Goal: Information Seeking & Learning: Learn about a topic

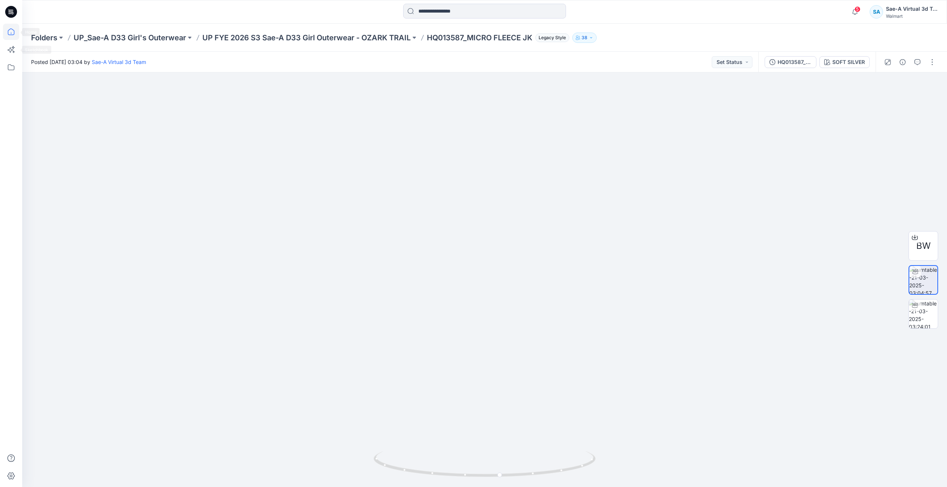
click at [9, 32] on icon at bounding box center [11, 32] width 16 height 16
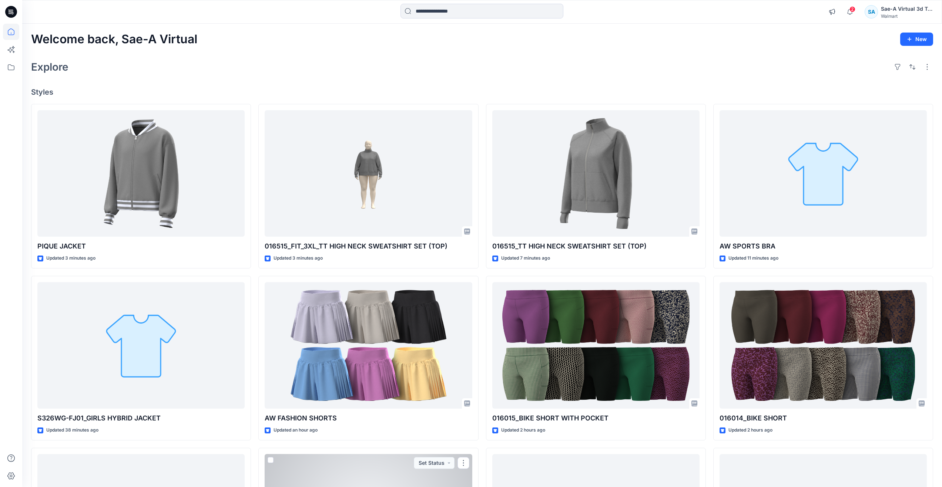
scroll to position [259, 0]
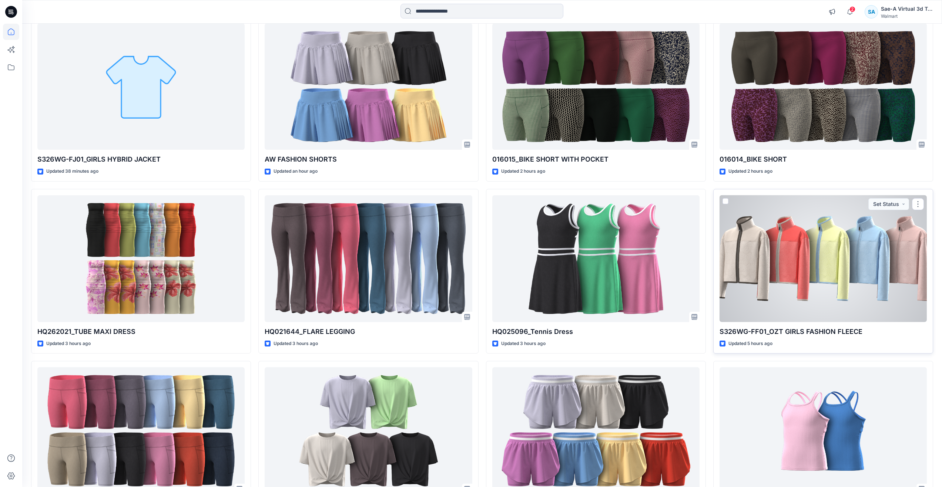
click at [800, 300] on div at bounding box center [822, 258] width 207 height 127
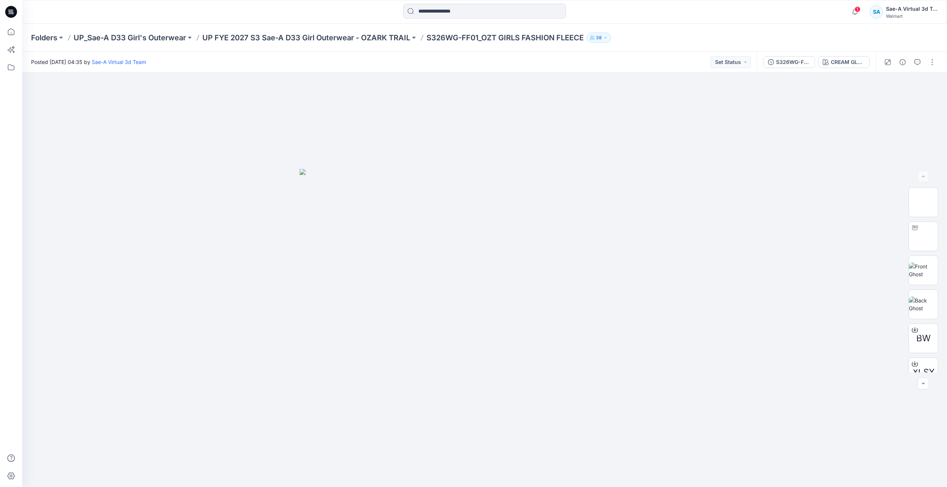
click at [19, 33] on div at bounding box center [11, 243] width 22 height 487
click at [10, 34] on icon at bounding box center [11, 32] width 16 height 16
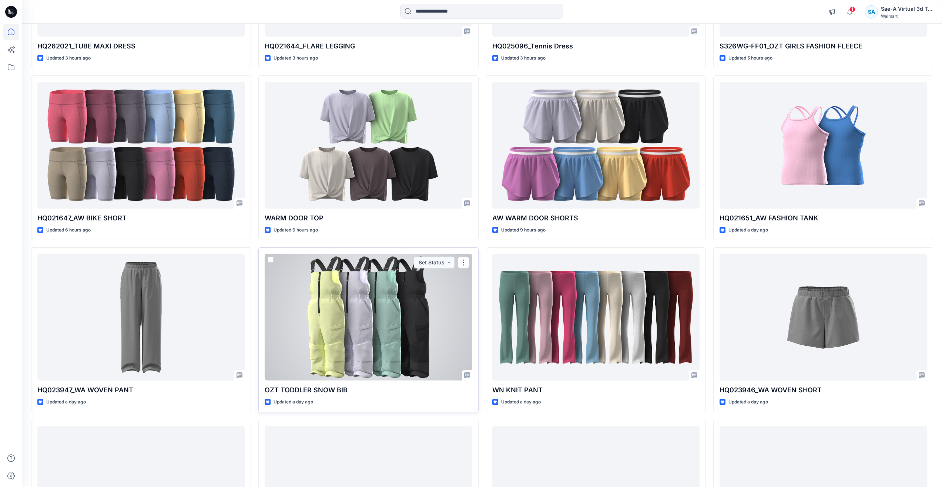
scroll to position [592, 0]
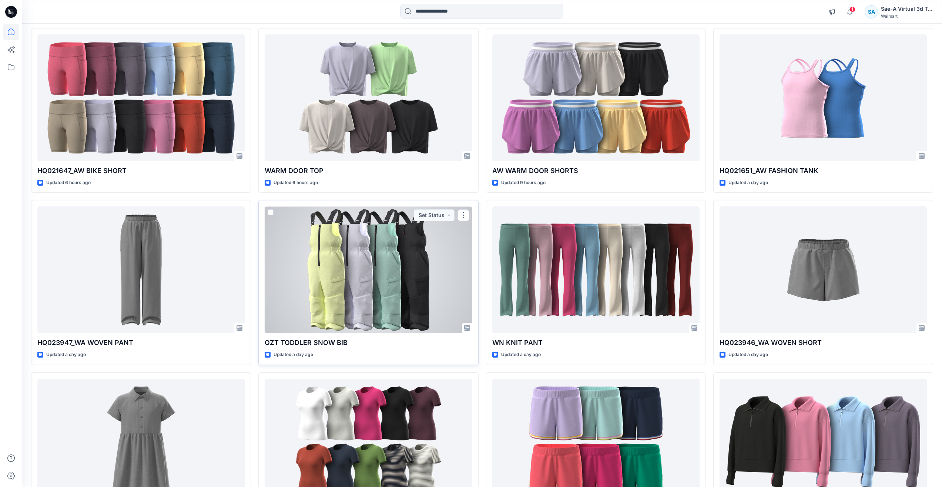
click at [351, 292] on div at bounding box center [368, 269] width 207 height 127
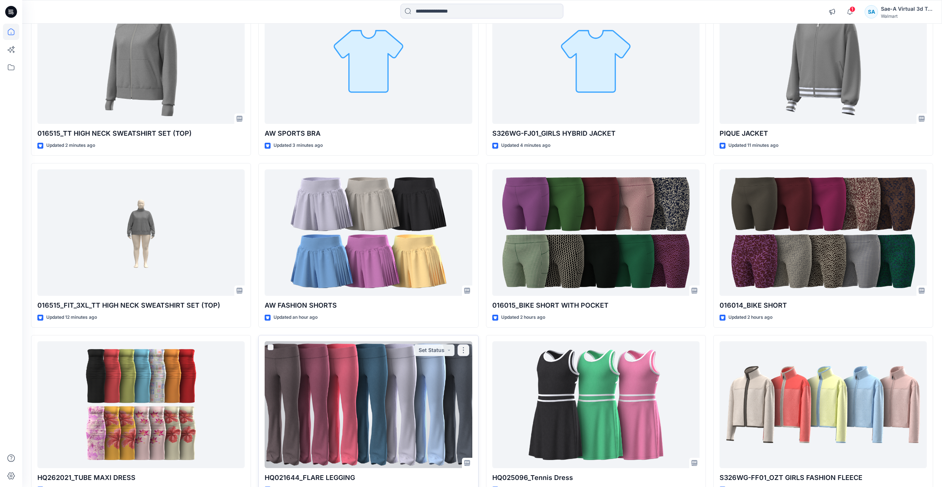
scroll to position [74, 0]
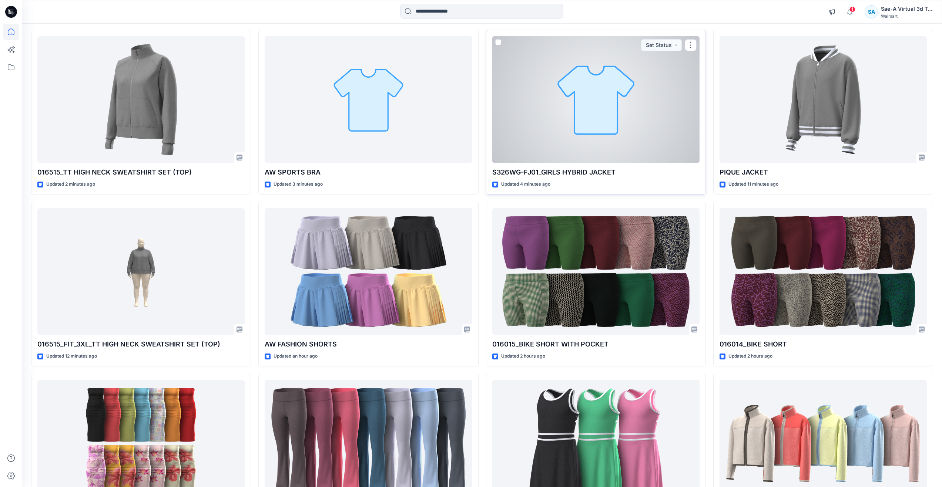
click at [545, 149] on div at bounding box center [595, 99] width 207 height 127
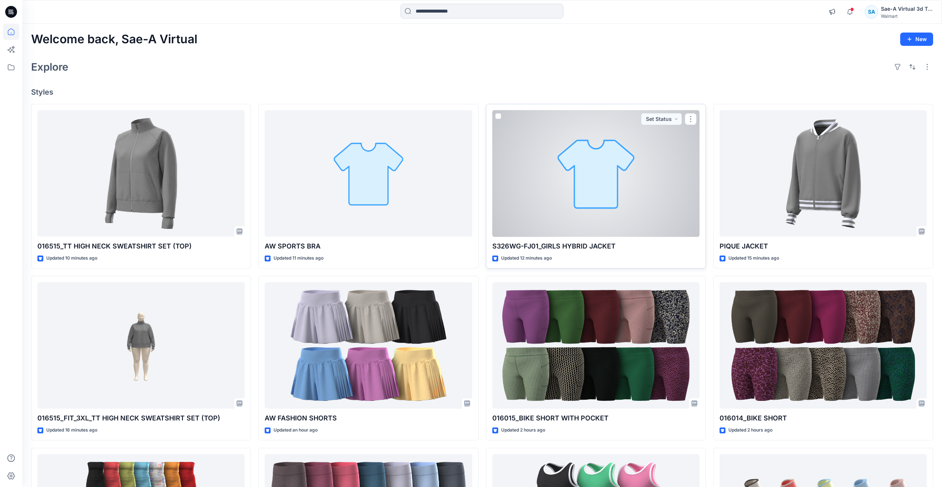
click at [591, 202] on div at bounding box center [595, 173] width 207 height 127
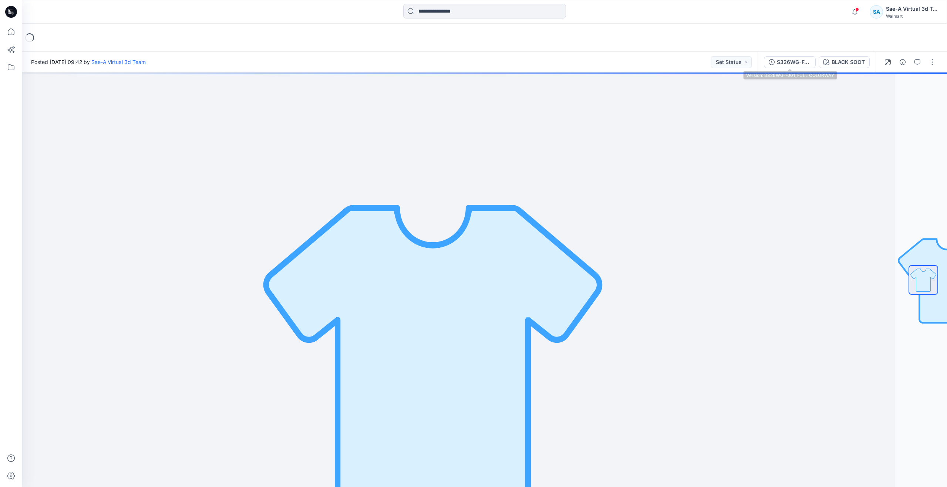
click at [790, 55] on div "S326WG-FJ01_FULL COLORWAY BLACK SOOT" at bounding box center [817, 62] width 118 height 21
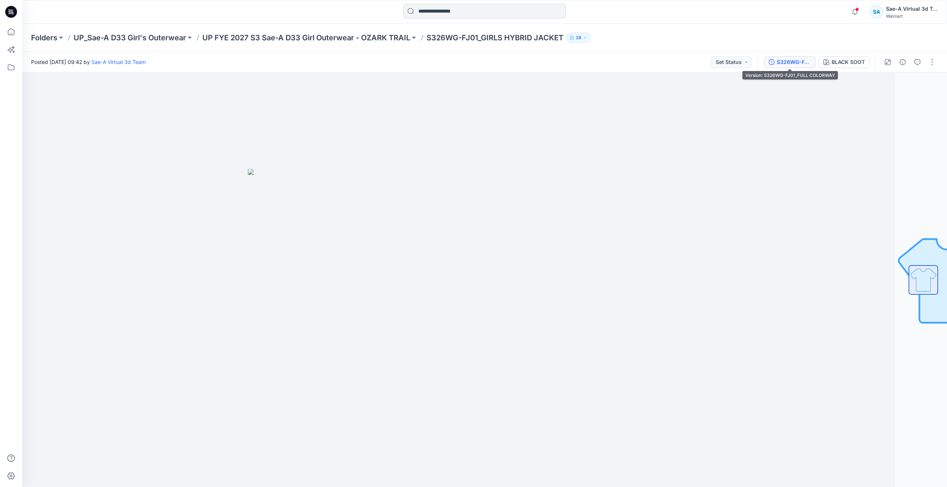
click at [794, 66] on button "S326WG-FJ01_FULL COLORWAY" at bounding box center [790, 62] width 52 height 12
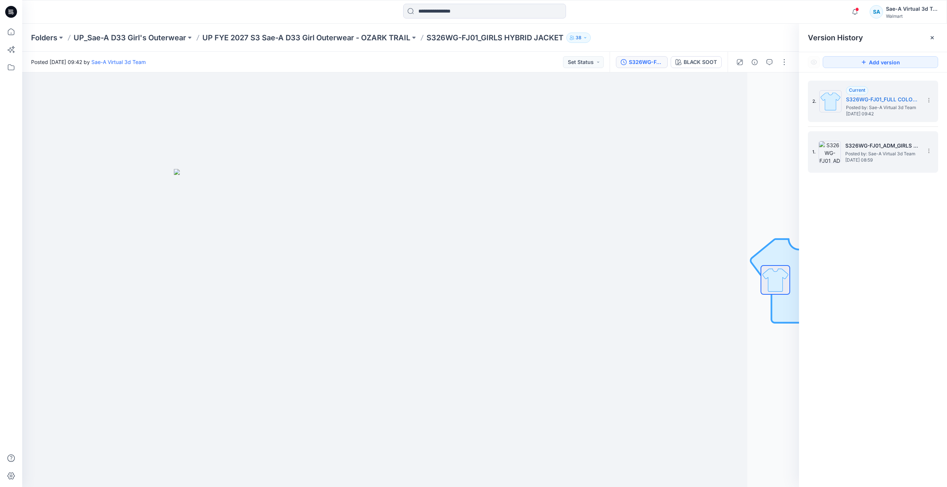
click at [857, 155] on span "Posted by: Sae-A Virtual 3d Team" at bounding box center [882, 153] width 74 height 7
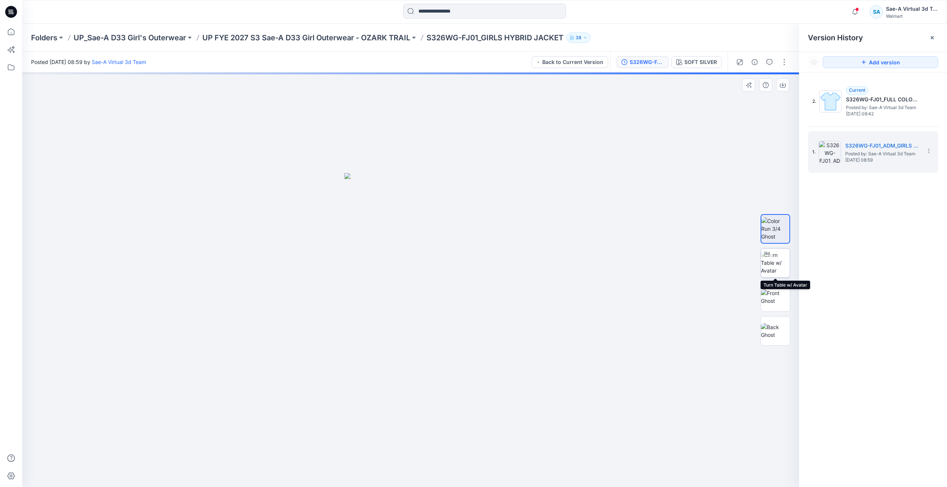
click at [774, 267] on img at bounding box center [775, 262] width 29 height 23
drag, startPoint x: 411, startPoint y: 474, endPoint x: 435, endPoint y: 440, distance: 41.8
click at [435, 440] on div at bounding box center [410, 280] width 777 height 415
click at [15, 33] on icon at bounding box center [11, 32] width 16 height 16
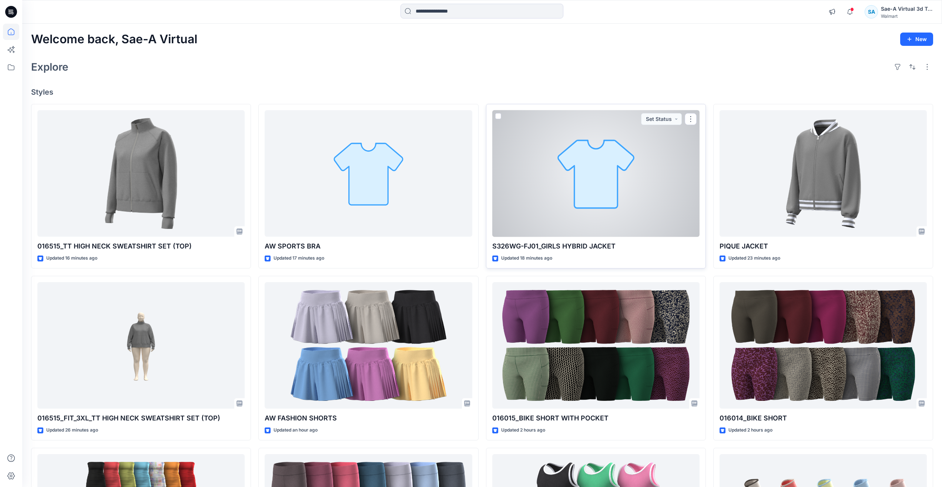
click at [552, 199] on div at bounding box center [595, 173] width 207 height 127
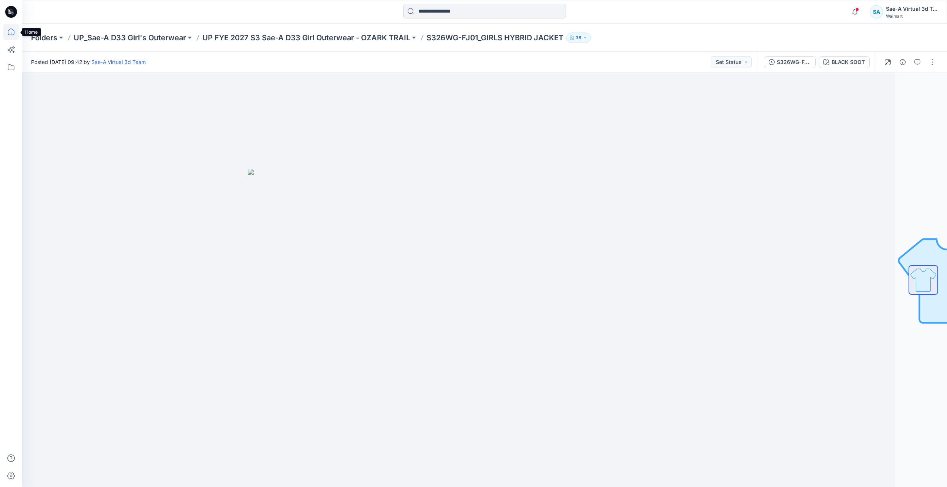
click at [12, 32] on icon at bounding box center [11, 32] width 16 height 16
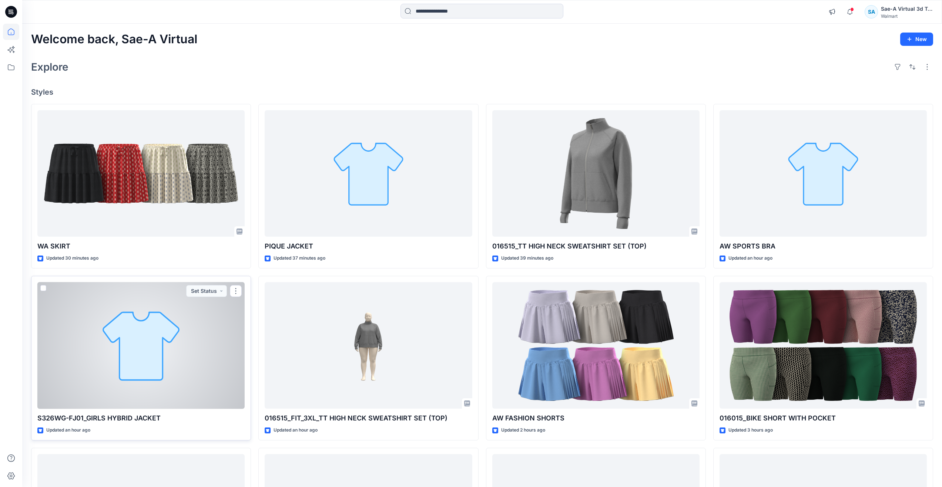
click at [135, 354] on div at bounding box center [140, 345] width 207 height 127
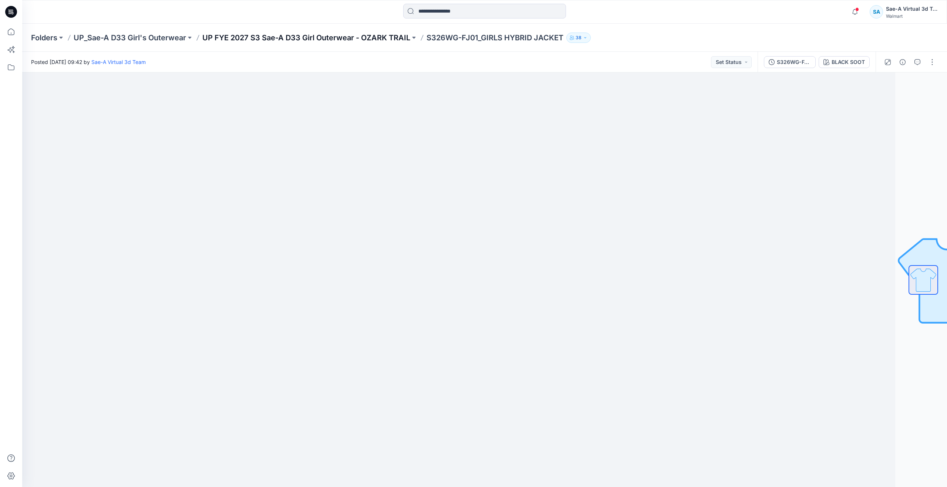
click at [340, 40] on p "UP FYE 2027 S3 Sae-A D33 Girl Outerwear - OZARK TRAIL" at bounding box center [306, 38] width 208 height 10
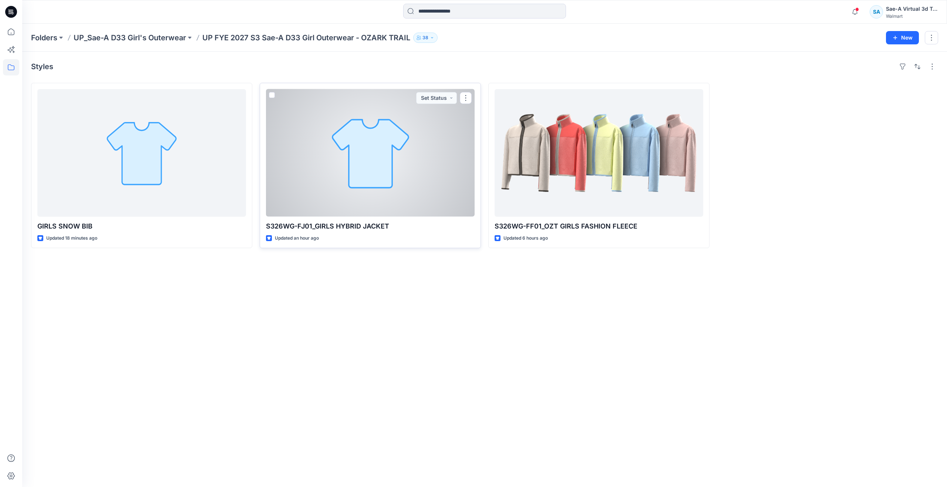
click at [364, 199] on div at bounding box center [370, 153] width 209 height 128
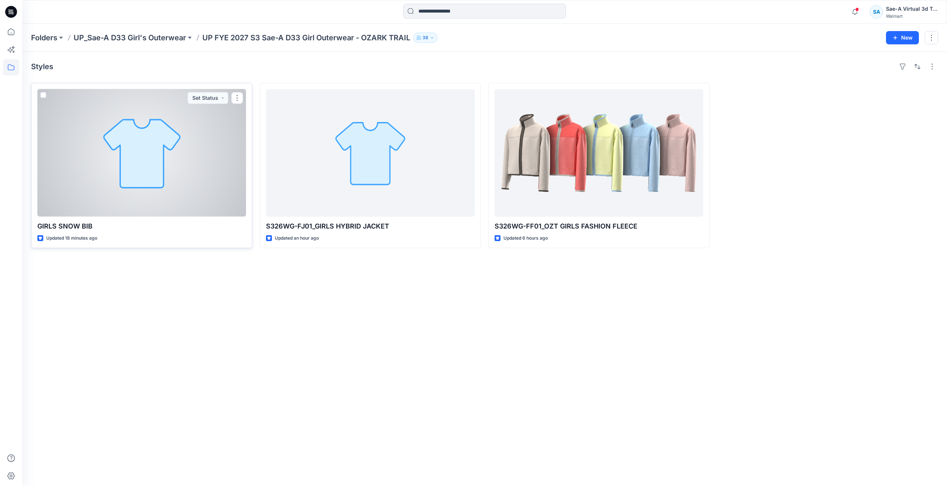
click at [213, 178] on div at bounding box center [141, 153] width 209 height 128
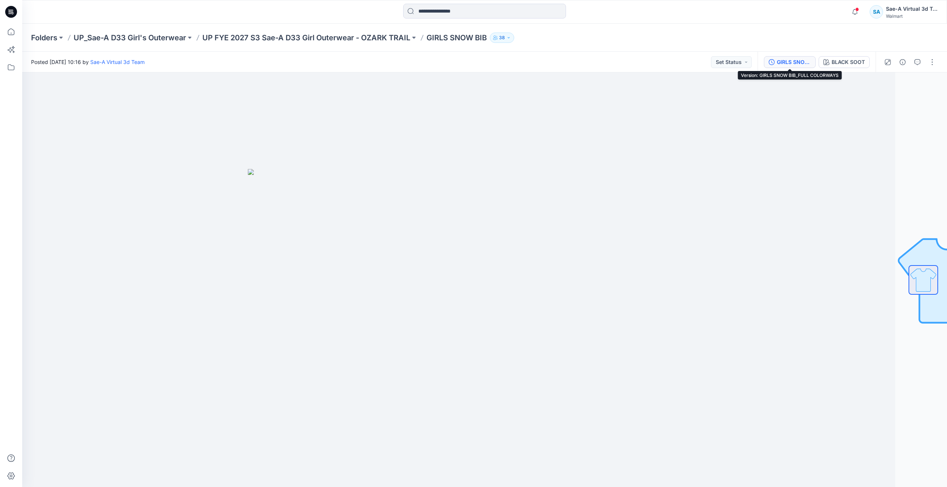
click at [787, 61] on div "GIRLS SNOW BIB_FULL COLORWAYS" at bounding box center [794, 62] width 34 height 8
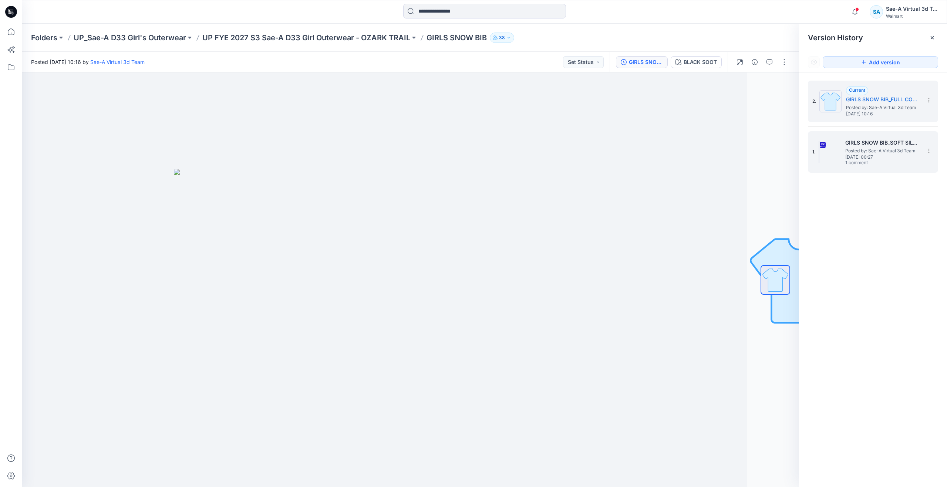
click at [862, 141] on h5 "GIRLS SNOW BIB_SOFT SILVER" at bounding box center [882, 142] width 74 height 9
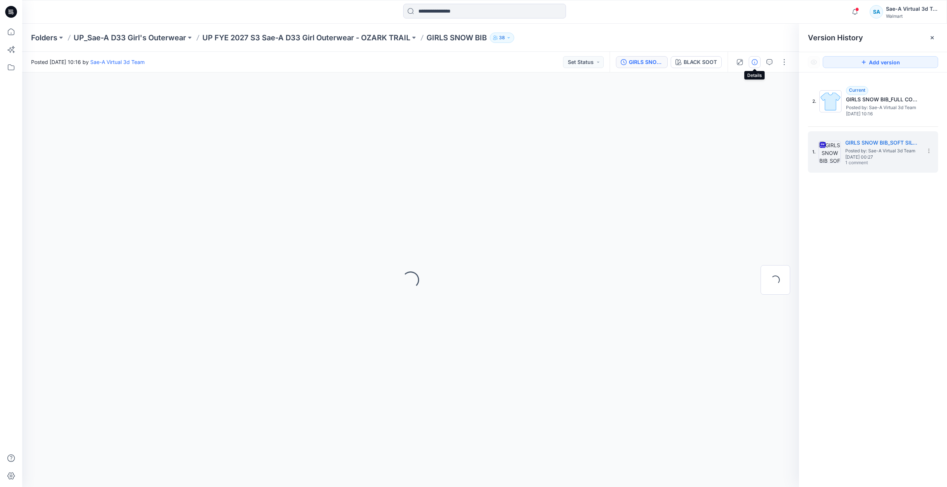
click at [750, 57] on button "button" at bounding box center [755, 62] width 12 height 12
